Goal: Task Accomplishment & Management: Manage account settings

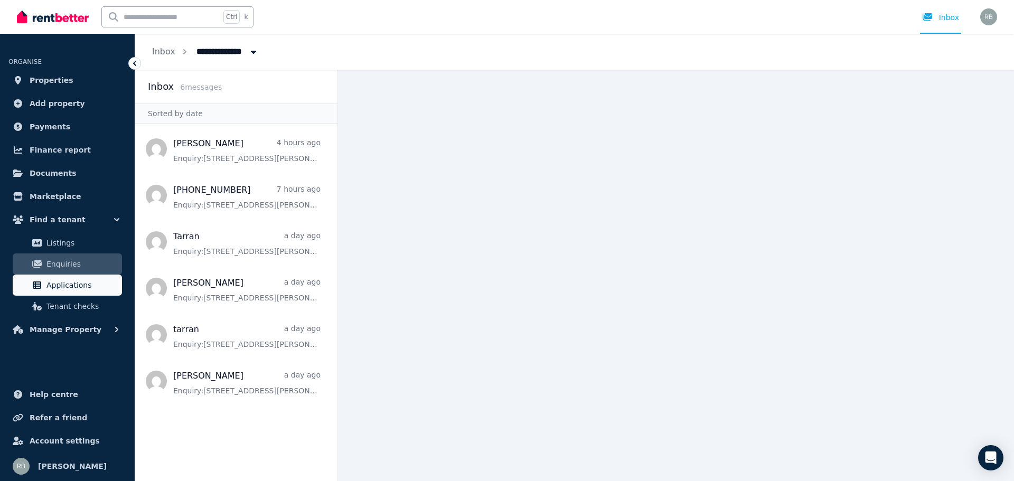
click at [67, 282] on span "Applications" at bounding box center [81, 285] width 71 height 13
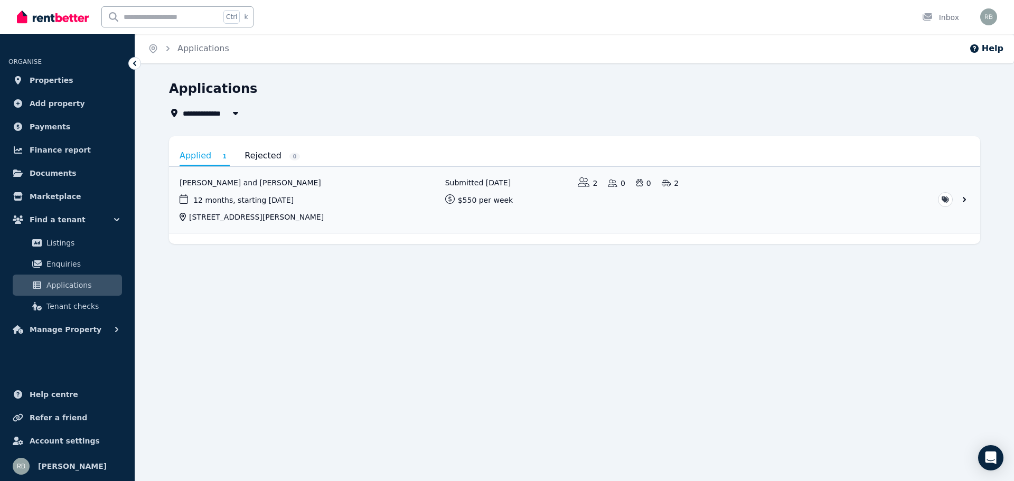
click at [217, 113] on span "All Properties" at bounding box center [217, 113] width 68 height 13
type input "**********"
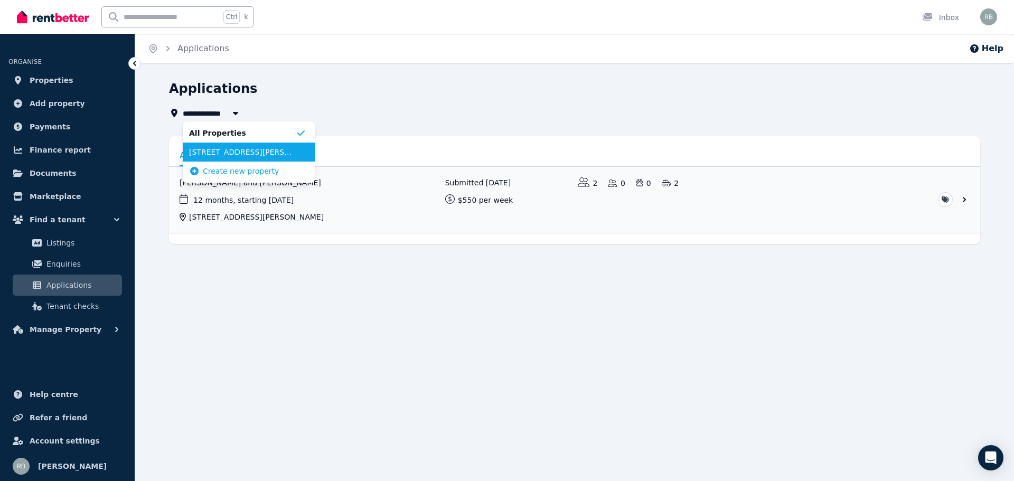
click at [219, 154] on span "[STREET_ADDRESS][PERSON_NAME]" at bounding box center [242, 152] width 107 height 11
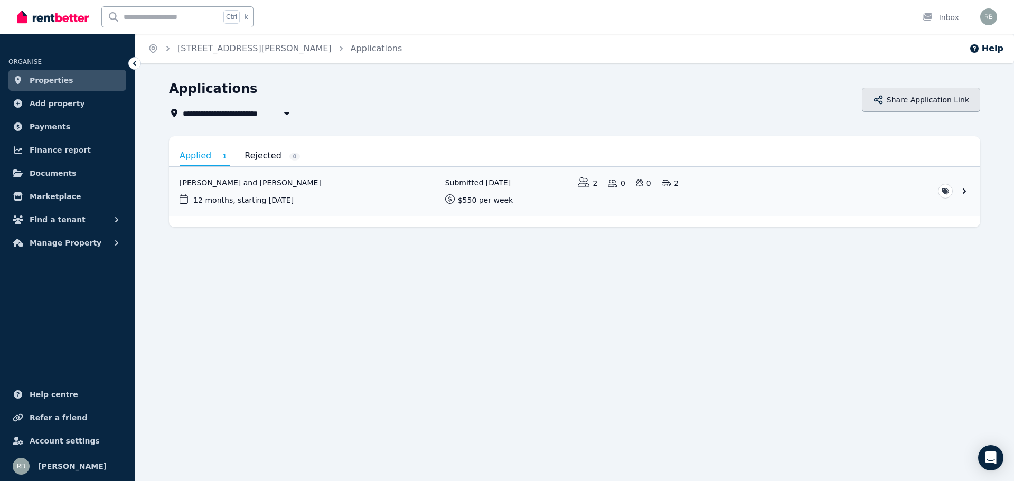
click at [932, 95] on button "Share Application Link" at bounding box center [921, 100] width 118 height 24
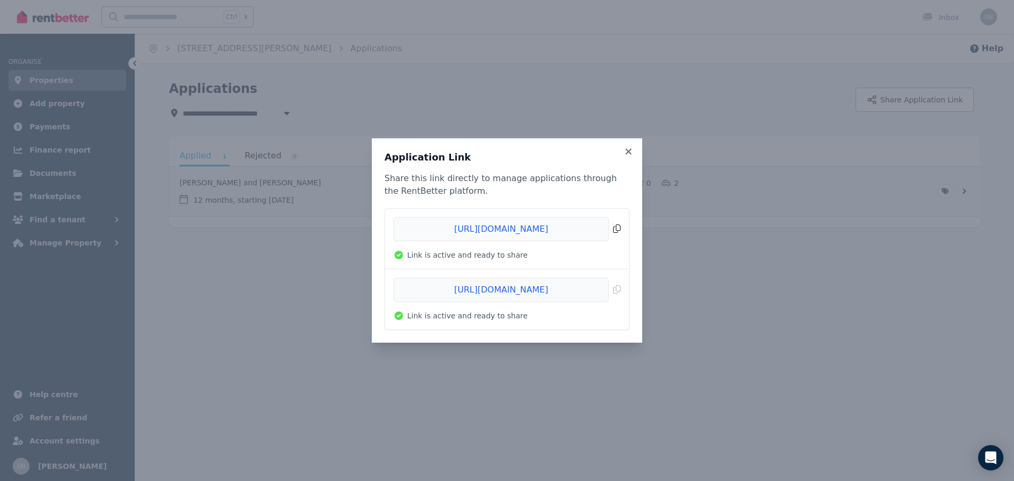
click at [616, 228] on span "Copied!" at bounding box center [506, 229] width 227 height 24
click at [629, 150] on icon at bounding box center [628, 151] width 6 height 6
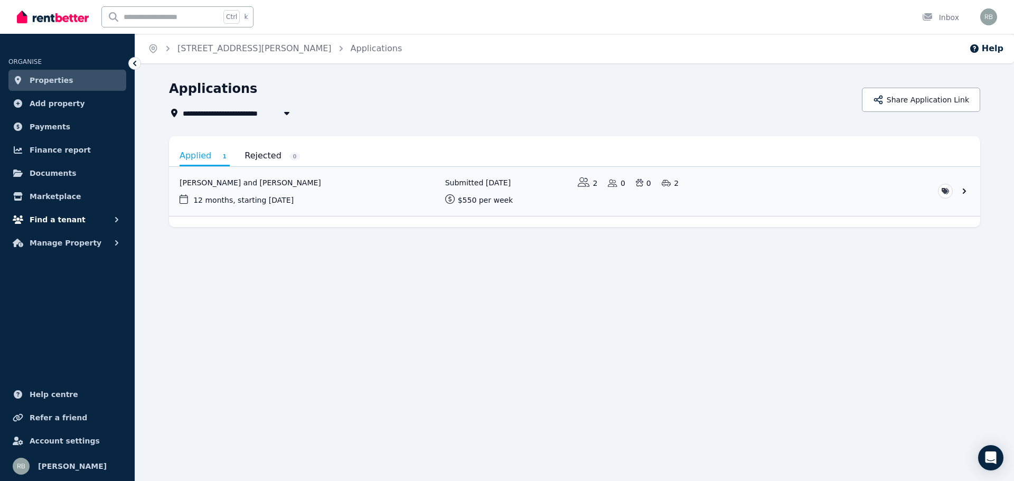
click at [52, 216] on span "Find a tenant" at bounding box center [58, 219] width 56 height 13
click at [57, 257] on link "Enquiries" at bounding box center [67, 263] width 109 height 21
